Goal: Task Accomplishment & Management: Use online tool/utility

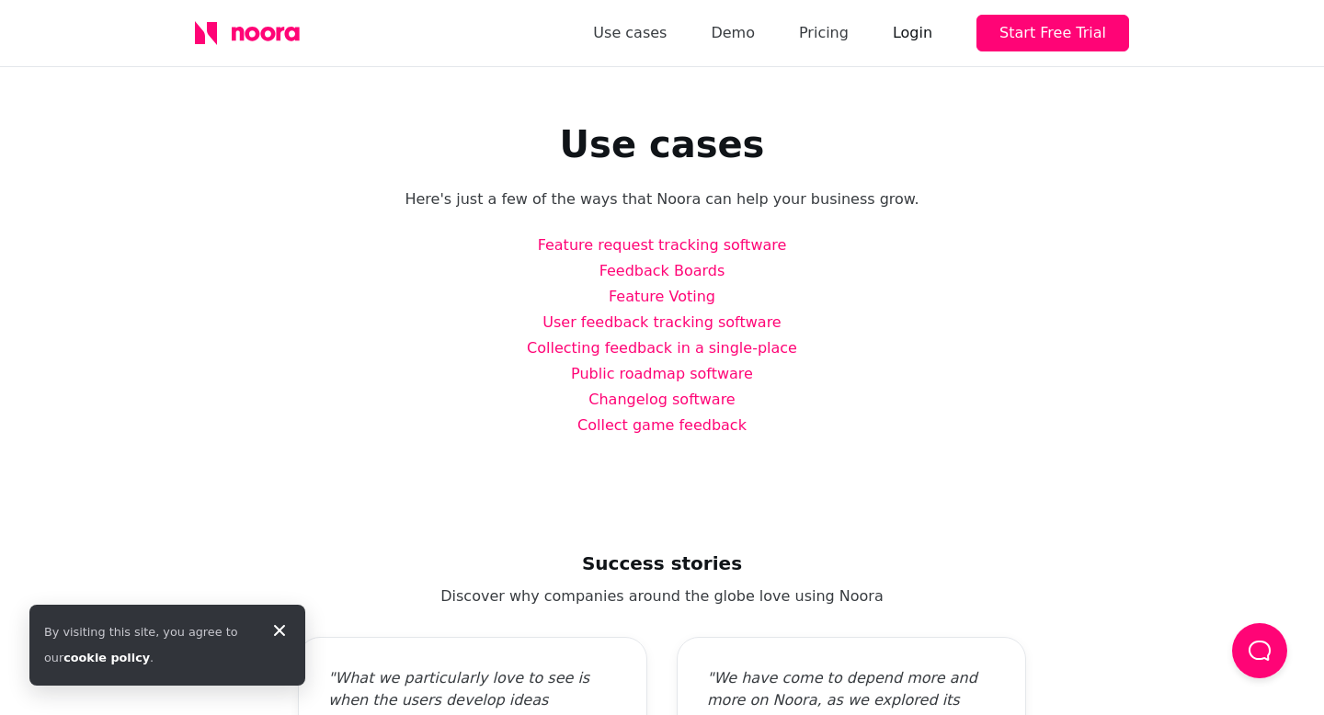
click at [930, 35] on div "Login" at bounding box center [913, 33] width 40 height 26
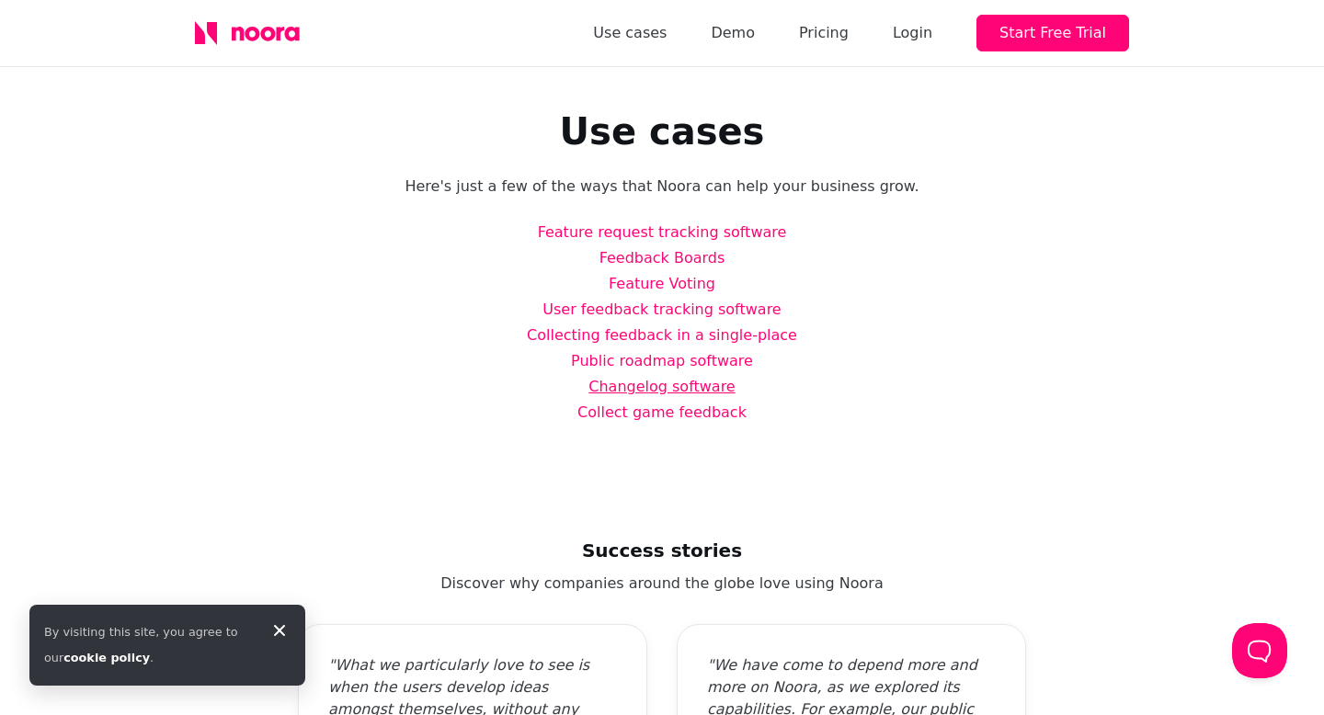
scroll to position [12, 0]
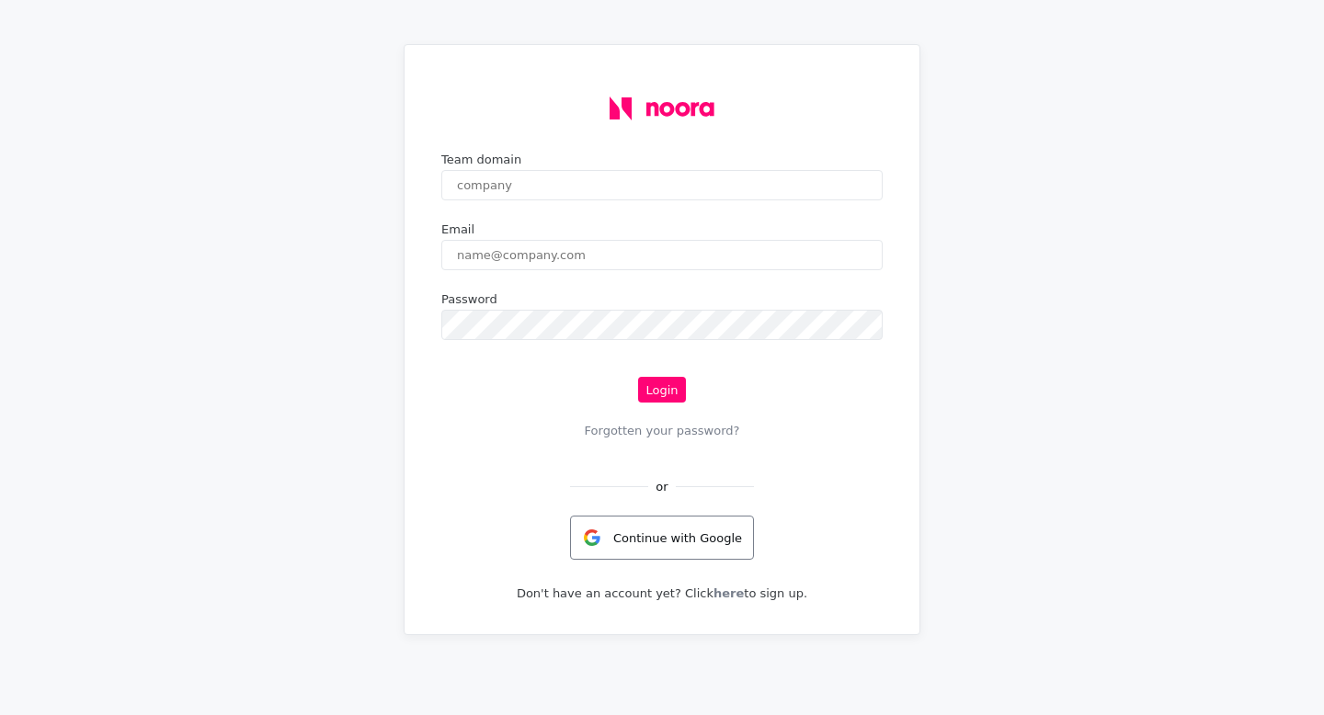
click at [666, 540] on div "Continue with Google" at bounding box center [662, 538] width 184 height 44
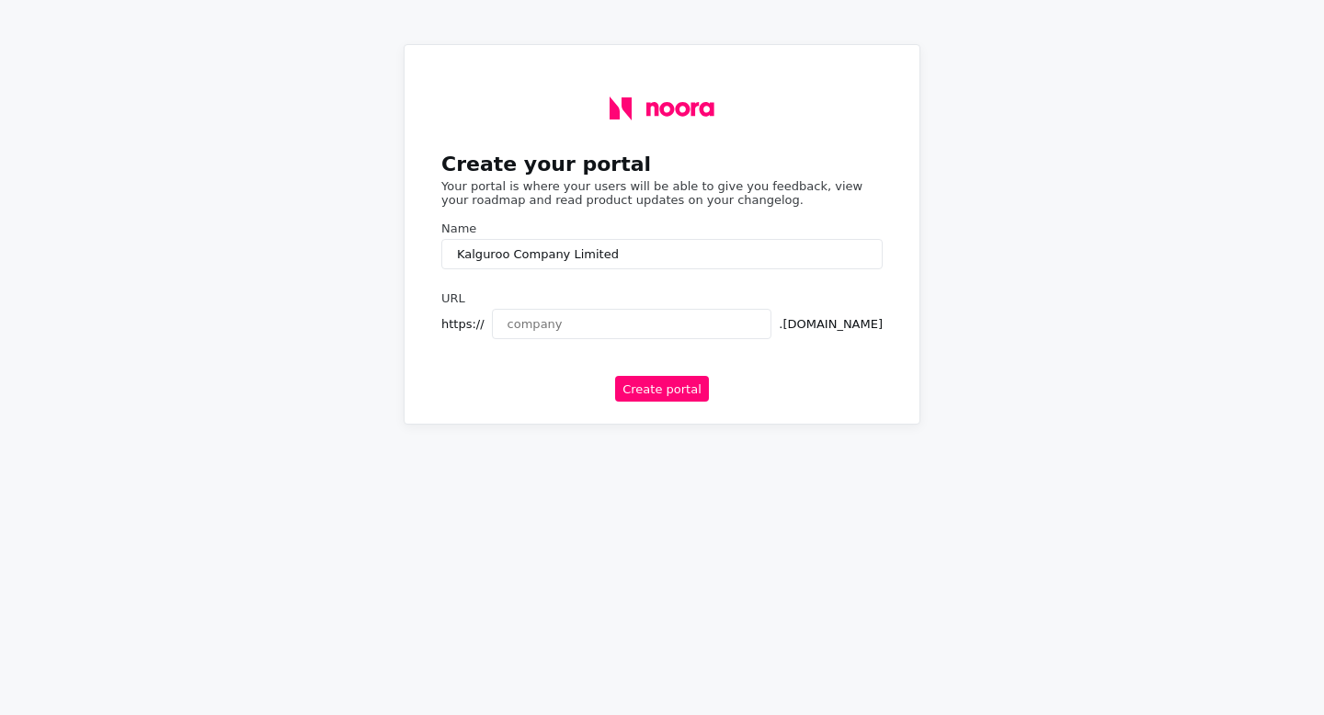
type input "Kalguroo Company Limited"
click at [681, 320] on input "text" at bounding box center [632, 324] width 280 height 30
type input "kalguroo"
click at [784, 375] on div "Create your portal Your portal is where your users will be able to give you fee…" at bounding box center [662, 234] width 471 height 349
click at [661, 392] on button "Create portal" at bounding box center [662, 389] width 94 height 26
